Goal: Information Seeking & Learning: Check status

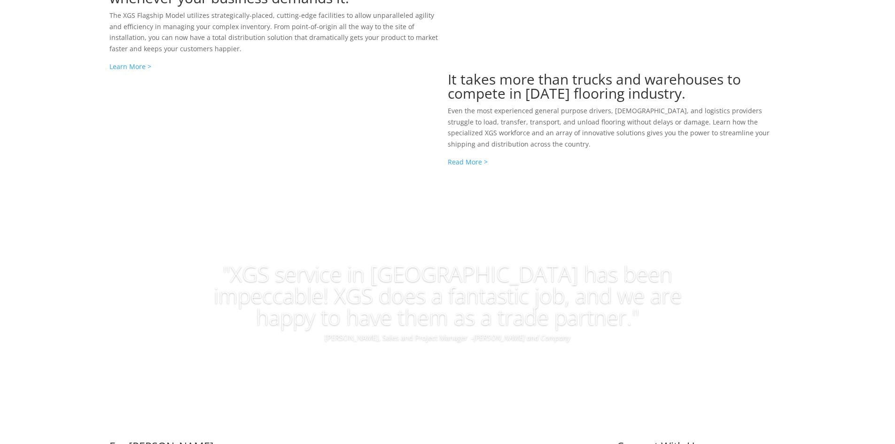
scroll to position [1145, 0]
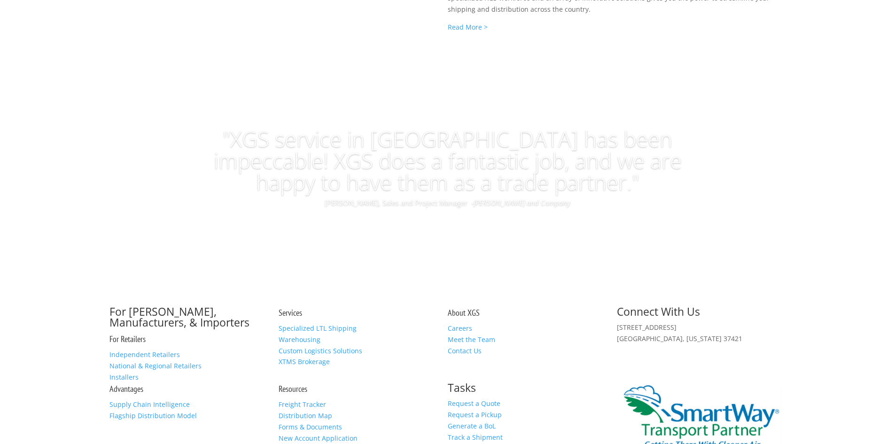
click at [309, 400] on link "Freight Tracker" at bounding box center [302, 404] width 47 height 9
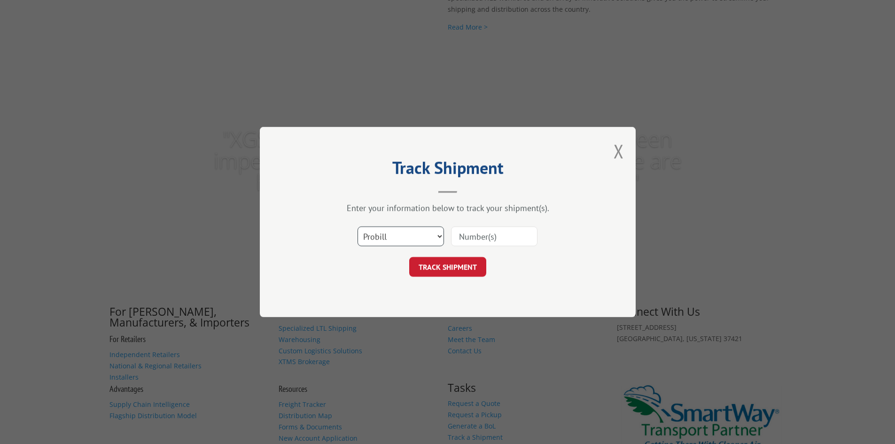
click at [440, 237] on select "Select category... Probill BOL PO" at bounding box center [400, 236] width 86 height 20
select select "bol"
click at [357, 226] on select "Select category... Probill BOL PO" at bounding box center [400, 236] width 86 height 20
click at [488, 241] on input at bounding box center [494, 236] width 86 height 20
paste input "5549071"
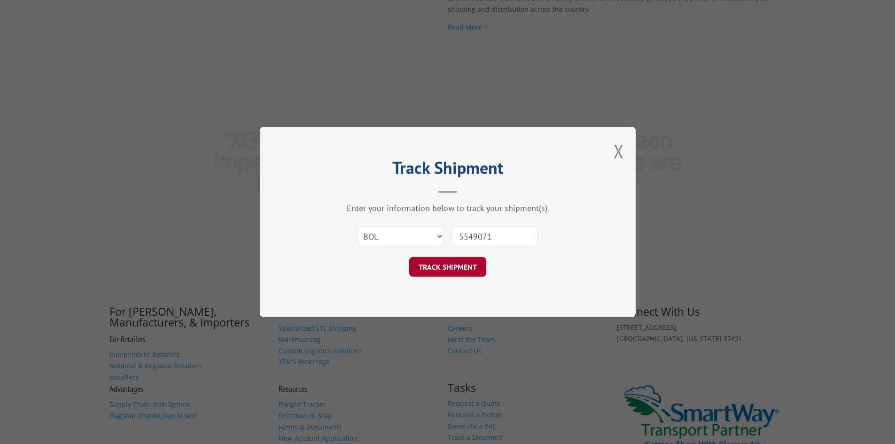
type input "5549071"
click at [458, 264] on button "TRACK SHIPMENT" at bounding box center [447, 267] width 77 height 20
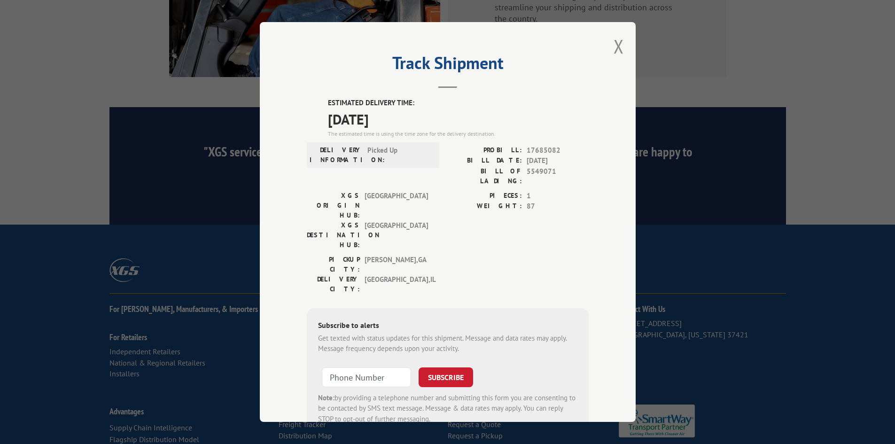
scroll to position [1415, 0]
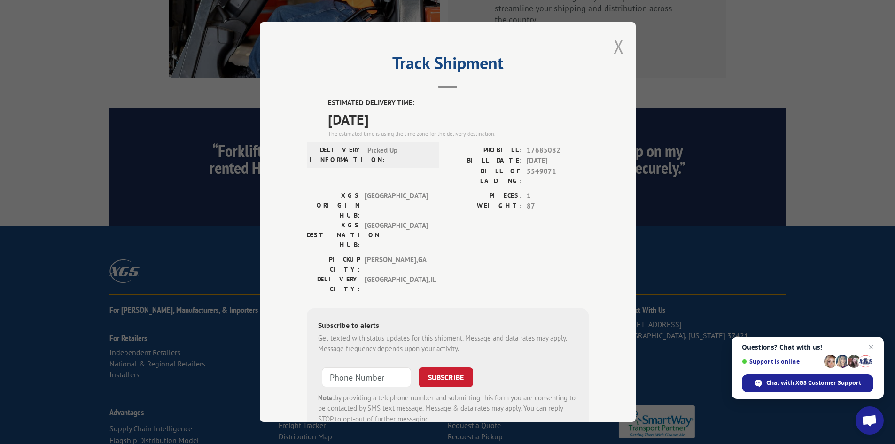
click at [614, 45] on button "Close modal" at bounding box center [618, 46] width 10 height 25
